Goal: Information Seeking & Learning: Learn about a topic

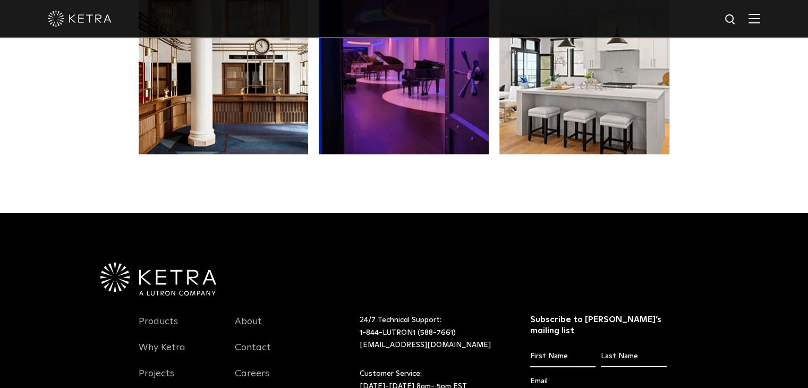
scroll to position [2178, 0]
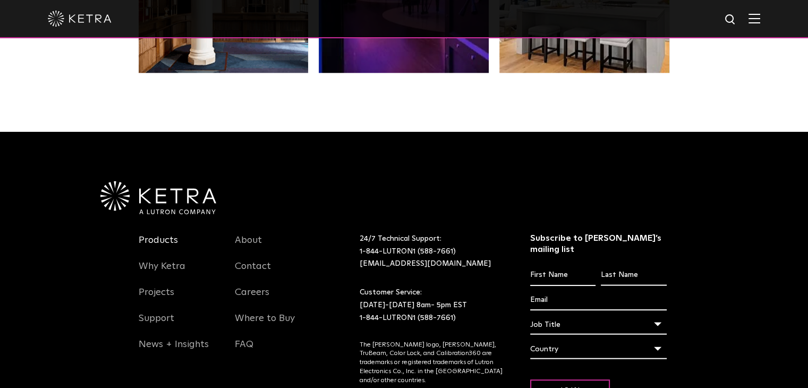
click at [166, 234] on link "Products" at bounding box center [158, 246] width 39 height 24
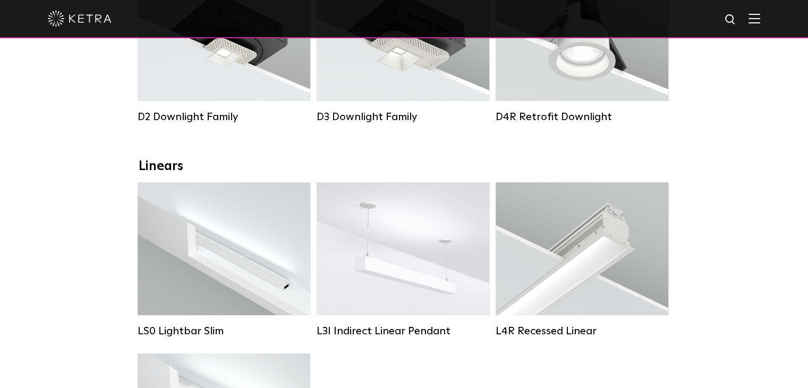
scroll to position [266, 0]
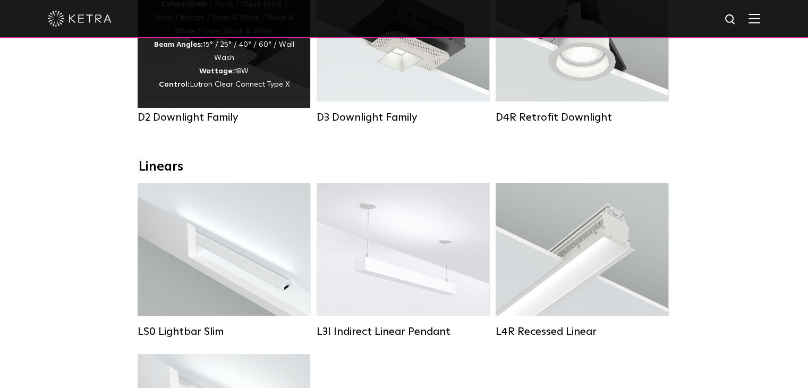
click at [169, 70] on div "Lumen Output: 1200 Colors: White / Black / Gloss Black / Silver / Bronze / Silv…" at bounding box center [224, 38] width 141 height 107
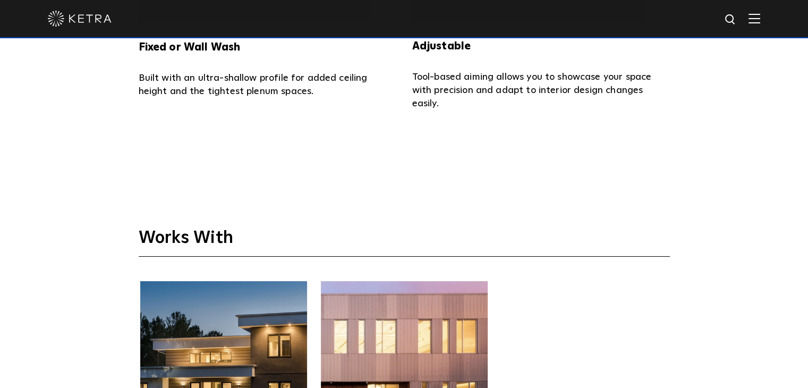
scroll to position [2338, 0]
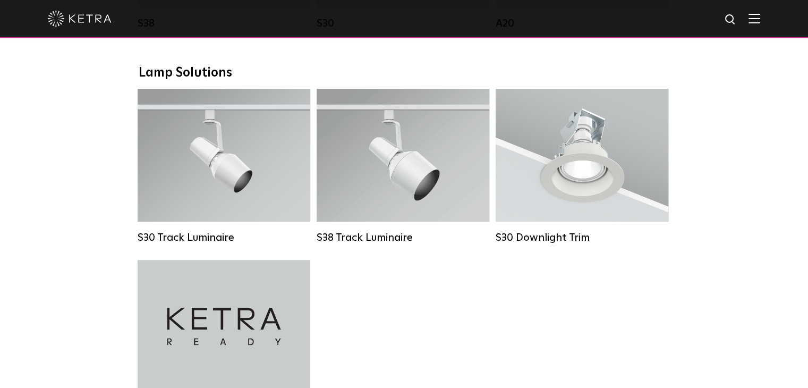
scroll to position [956, 0]
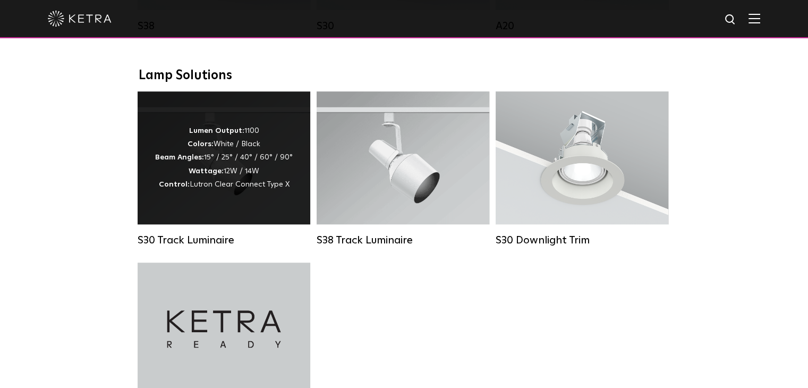
click at [249, 140] on div "Lumen Output: 1100 Colors: White / Black Beam Angles: 15° / 25° / 40° / 60° / 9…" at bounding box center [224, 157] width 138 height 67
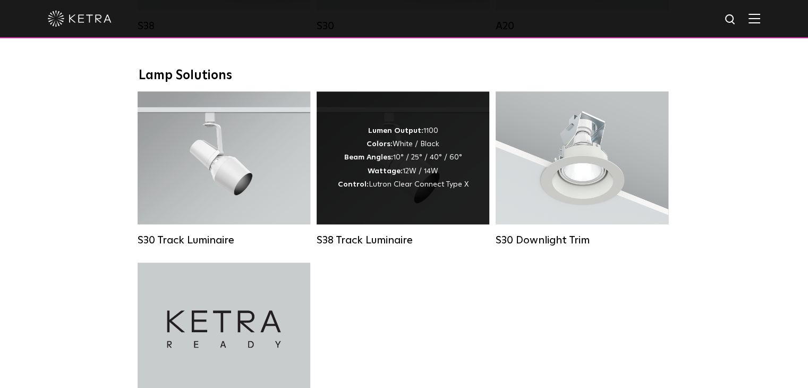
click at [383, 148] on strong "Colors:" at bounding box center [380, 143] width 26 height 7
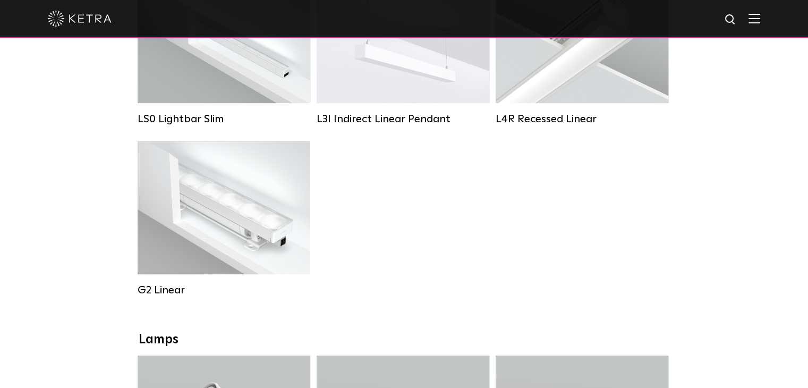
scroll to position [691, 0]
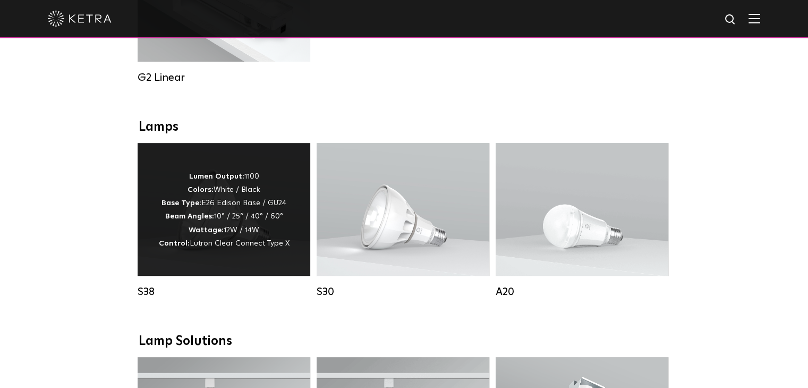
click at [279, 167] on div "Lumen Output: 1100 Colors: White / Black Base Type: E26 Edison Base / GU24 Beam…" at bounding box center [224, 209] width 173 height 133
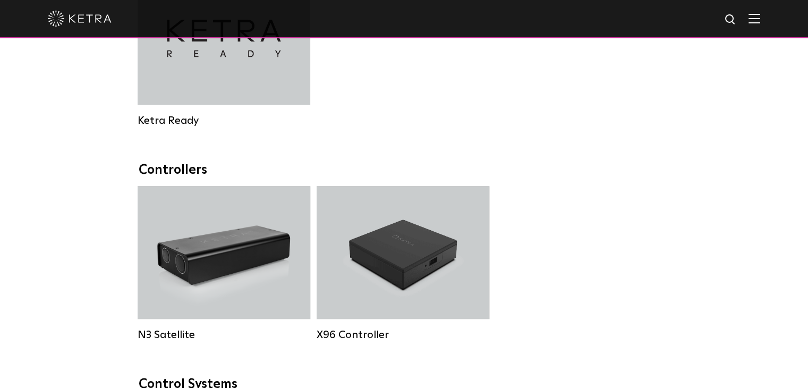
scroll to position [691, 0]
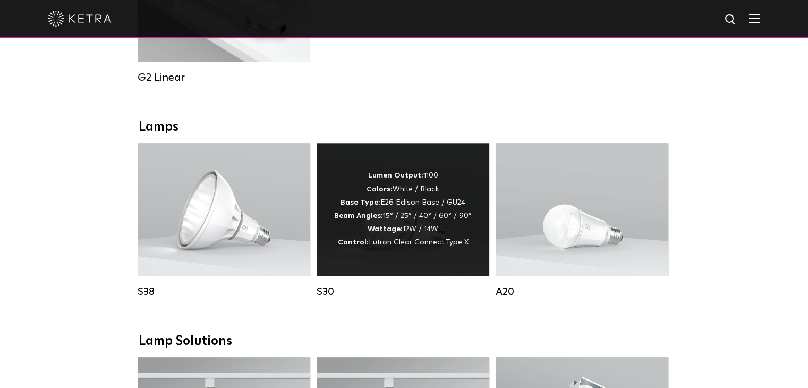
click at [472, 166] on div "Lumen Output: 1100 Colors: White / Black Base Type: E26 Edison Base / GU24 Beam…" at bounding box center [403, 209] width 173 height 133
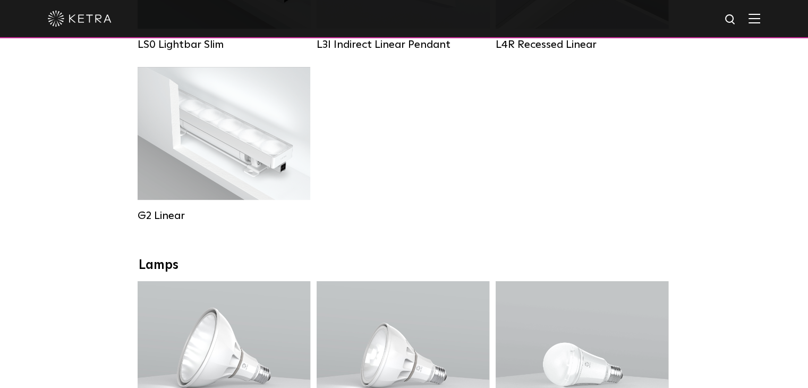
scroll to position [638, 0]
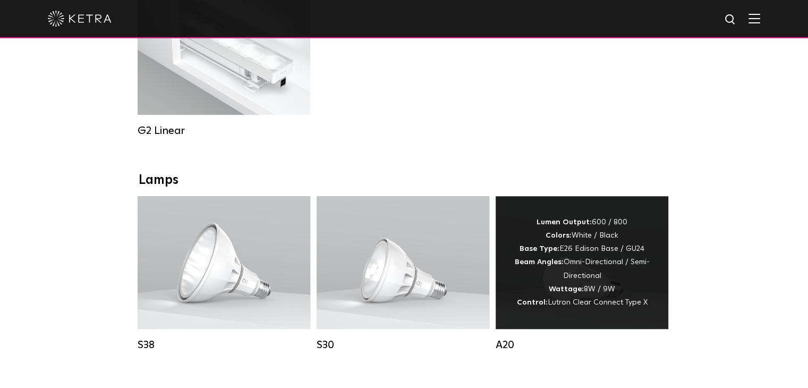
click at [583, 265] on div "Lumen Output: 600 / 800 Colors: White / Black Base Type: E26 Edison Base / GU24…" at bounding box center [582, 263] width 141 height 94
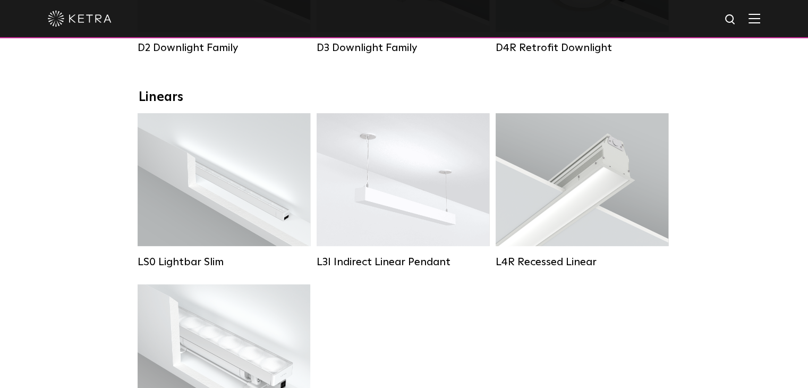
scroll to position [290, 0]
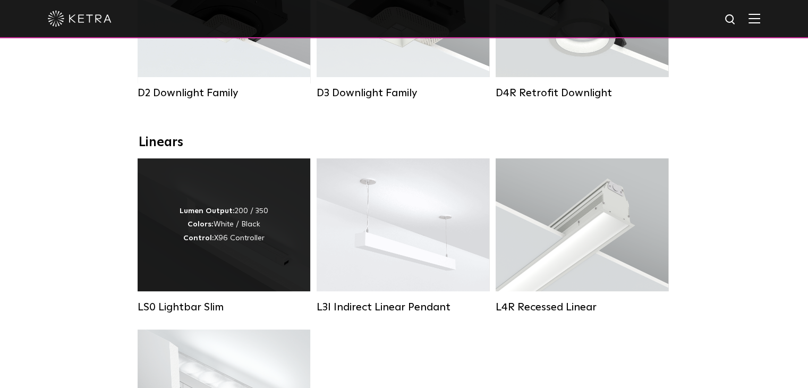
click at [208, 228] on strong "Colors:" at bounding box center [201, 224] width 26 height 7
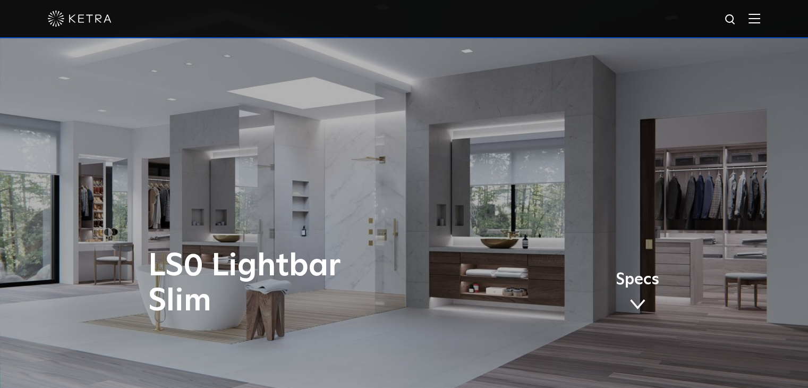
drag, startPoint x: 73, startPoint y: 18, endPoint x: 111, endPoint y: 3, distance: 39.9
click at [73, 18] on img at bounding box center [80, 19] width 64 height 16
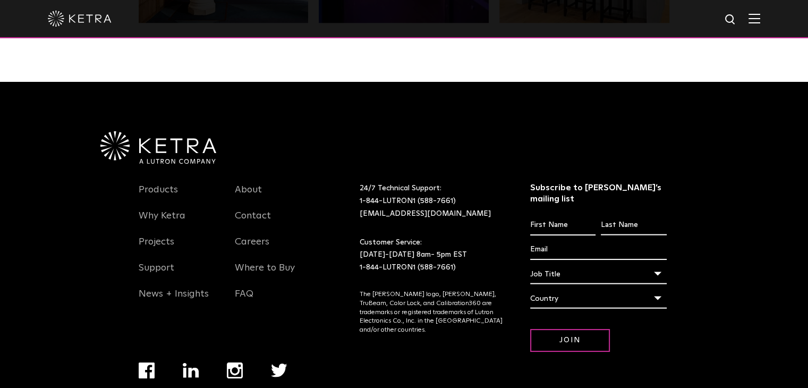
scroll to position [2180, 0]
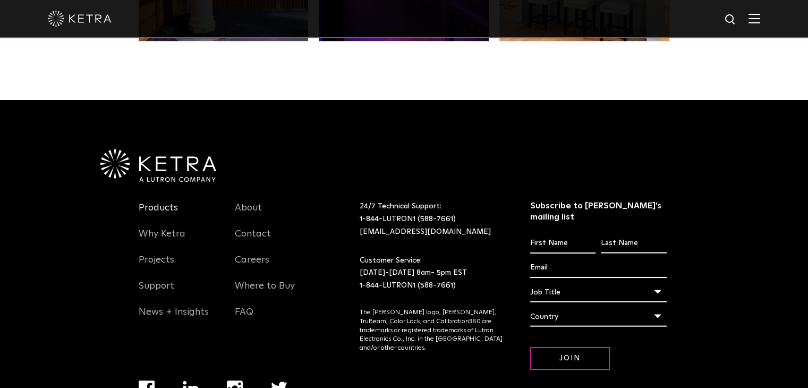
click at [146, 215] on link "Products" at bounding box center [158, 214] width 39 height 24
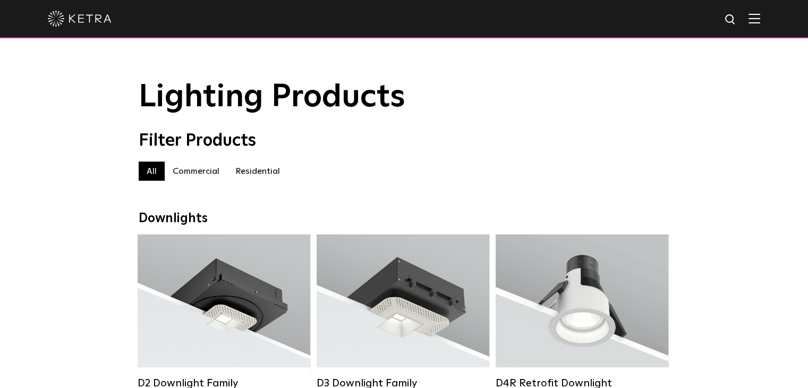
scroll to position [159, 0]
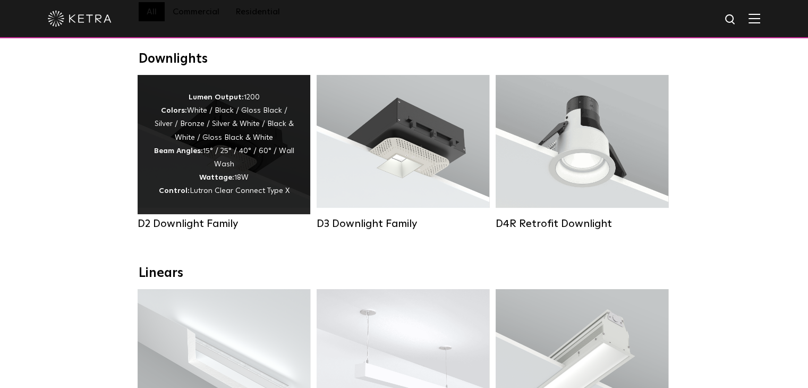
click at [242, 161] on div "Lumen Output: 1200 Colors: White / Black / Gloss Black / Silver / Bronze / Silv…" at bounding box center [224, 144] width 141 height 107
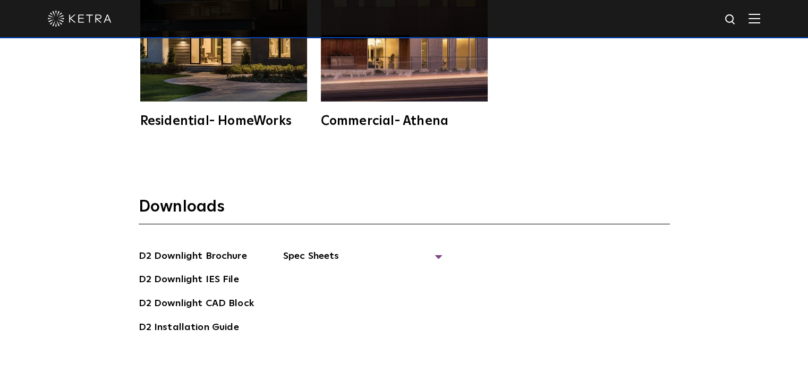
scroll to position [2786, 0]
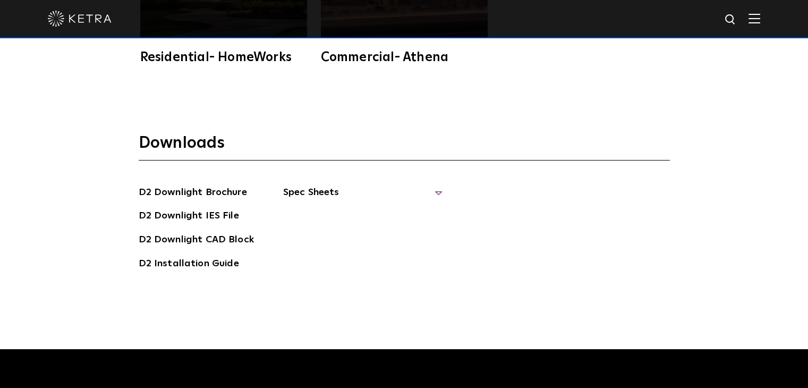
click at [300, 185] on span "Spec Sheets" at bounding box center [362, 196] width 159 height 23
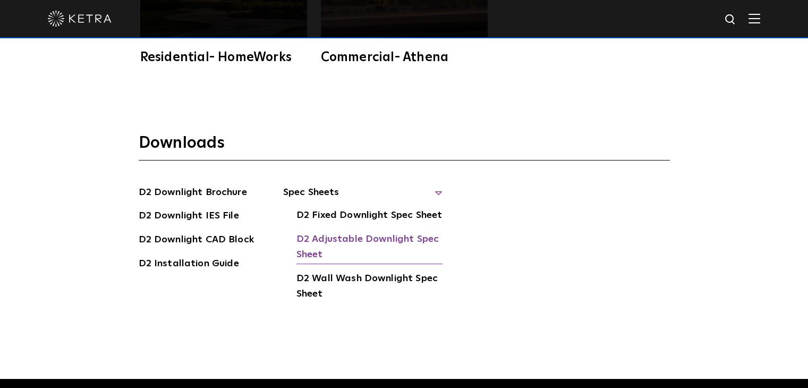
click at [341, 232] on link "D2 Adjustable Downlight Spec Sheet" at bounding box center [369, 248] width 146 height 32
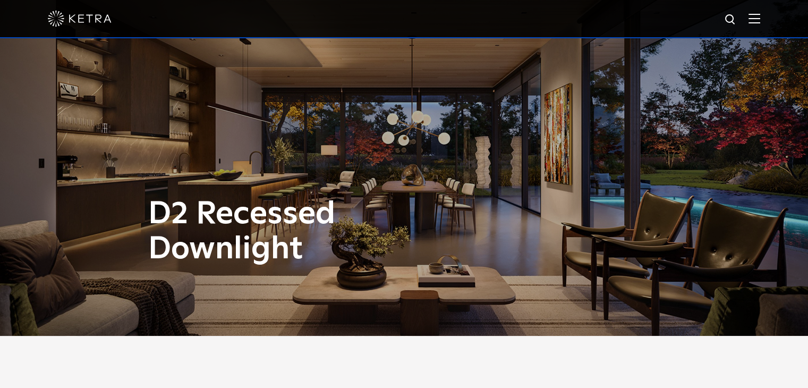
scroll to position [0, 0]
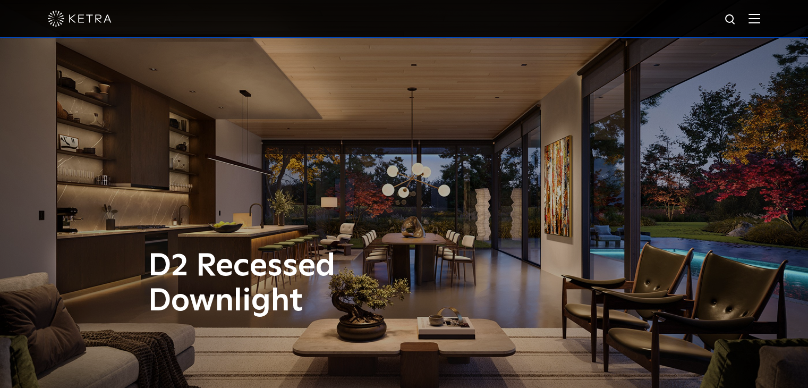
click at [87, 20] on img at bounding box center [80, 19] width 64 height 16
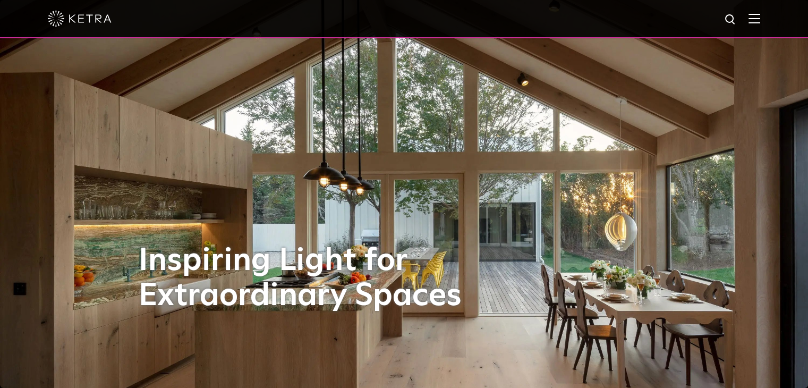
click at [760, 19] on img at bounding box center [755, 18] width 12 height 10
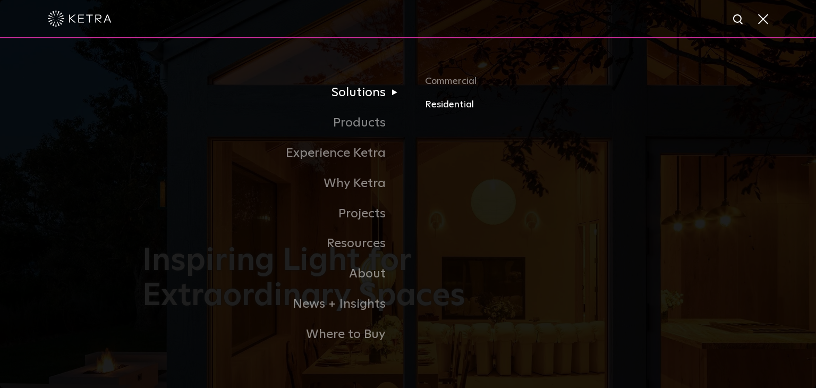
click at [440, 111] on link "Residential" at bounding box center [549, 104] width 249 height 15
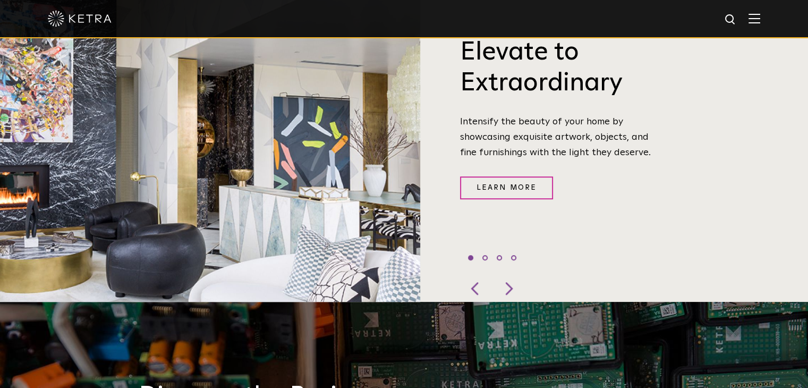
scroll to position [425, 0]
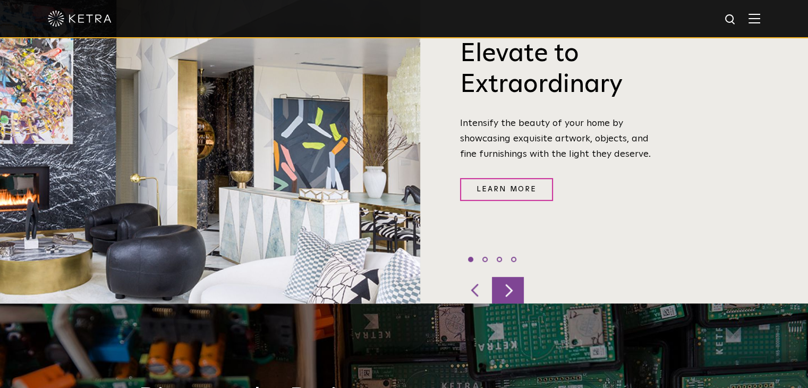
click at [504, 277] on div at bounding box center [508, 290] width 32 height 27
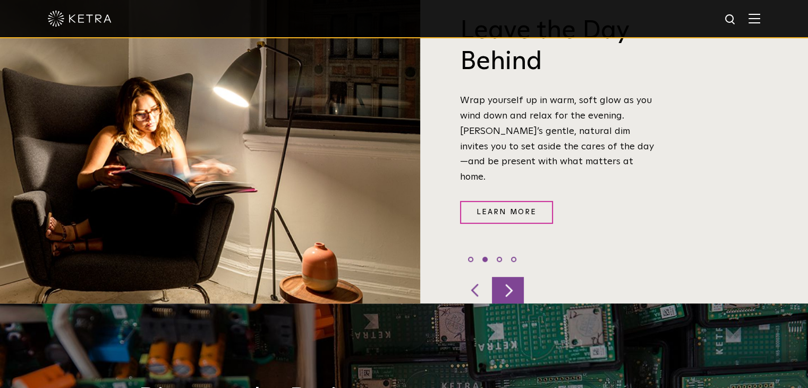
click at [506, 277] on div at bounding box center [508, 290] width 32 height 27
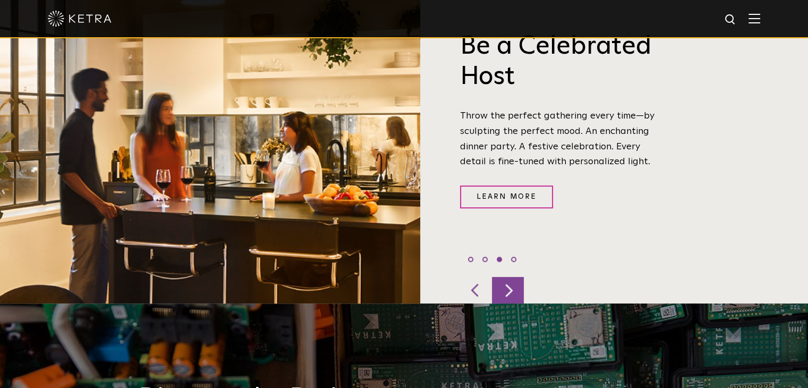
click at [506, 277] on div at bounding box center [508, 290] width 32 height 27
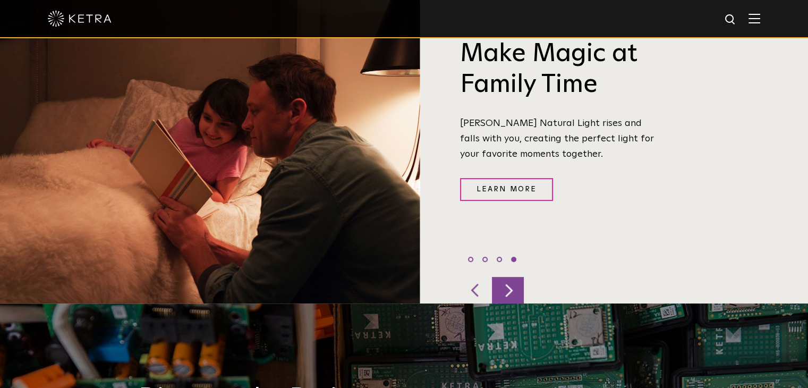
click at [506, 277] on div at bounding box center [508, 290] width 32 height 27
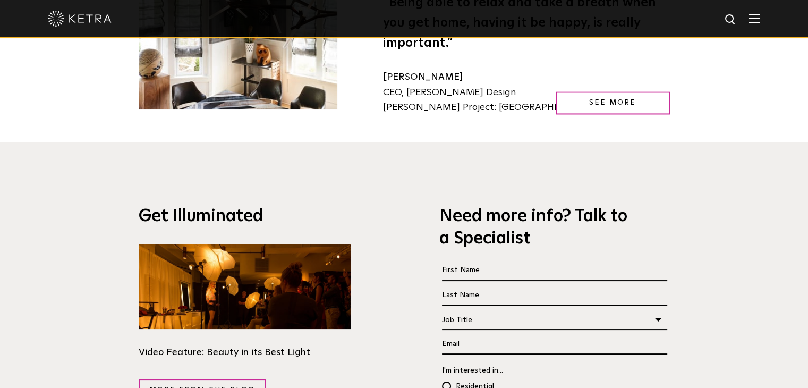
scroll to position [1594, 0]
